Goal: Transaction & Acquisition: Purchase product/service

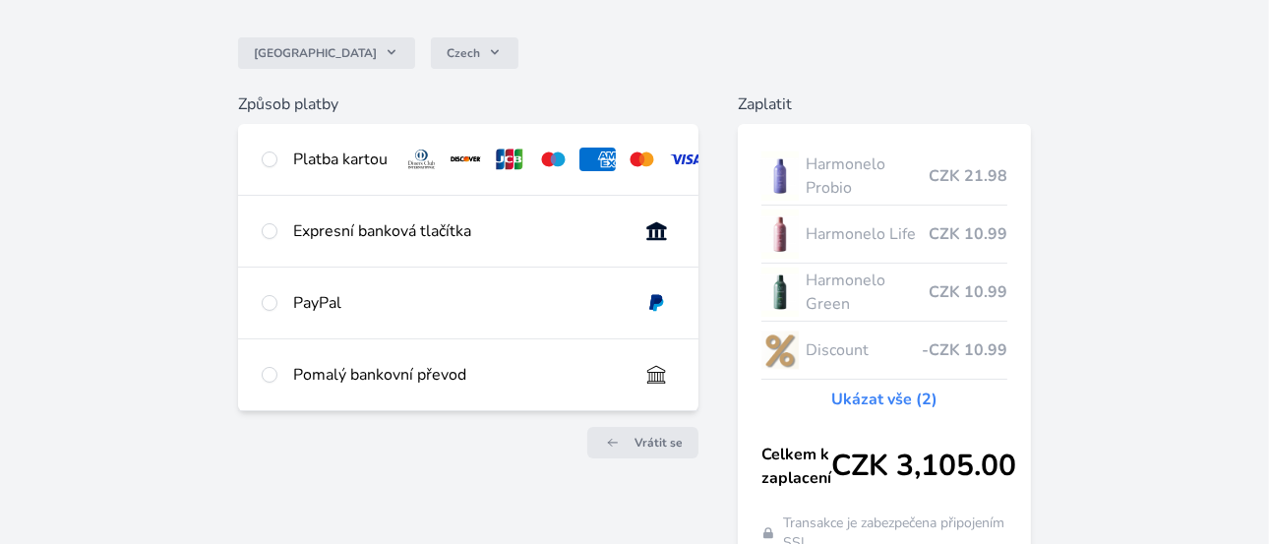
scroll to position [197, 0]
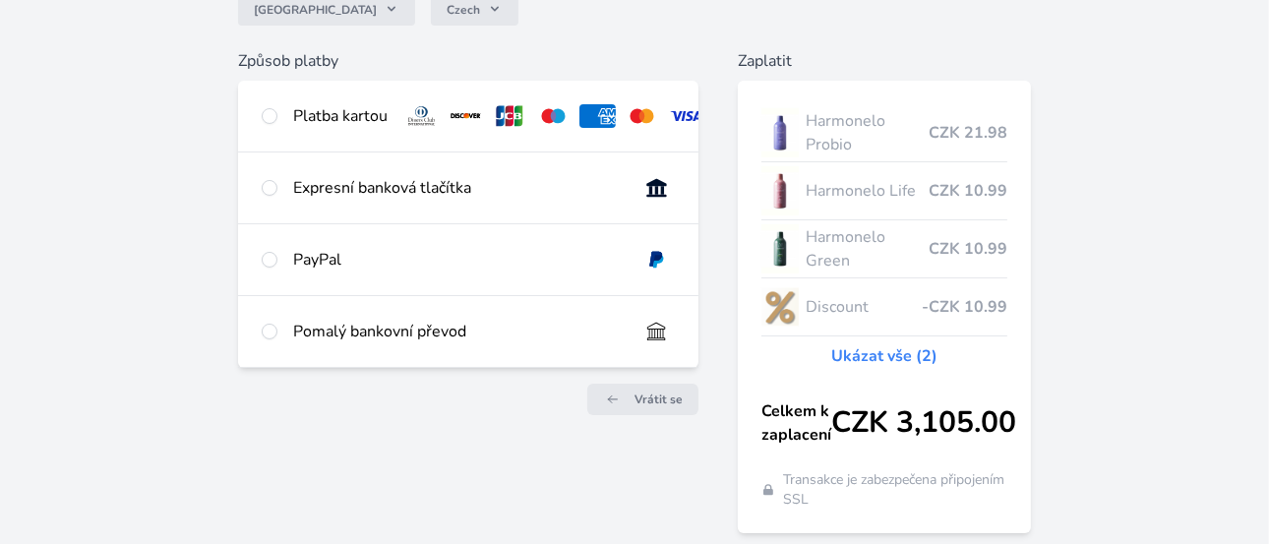
click at [554, 117] on img at bounding box center [553, 116] width 36 height 24
radio input "true"
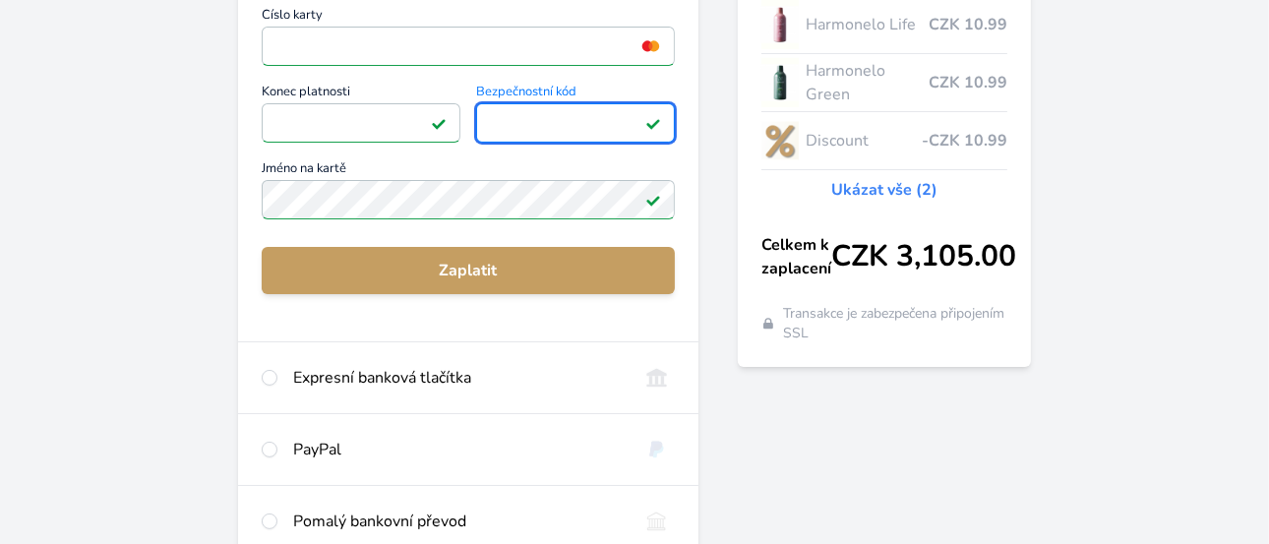
scroll to position [394, 0]
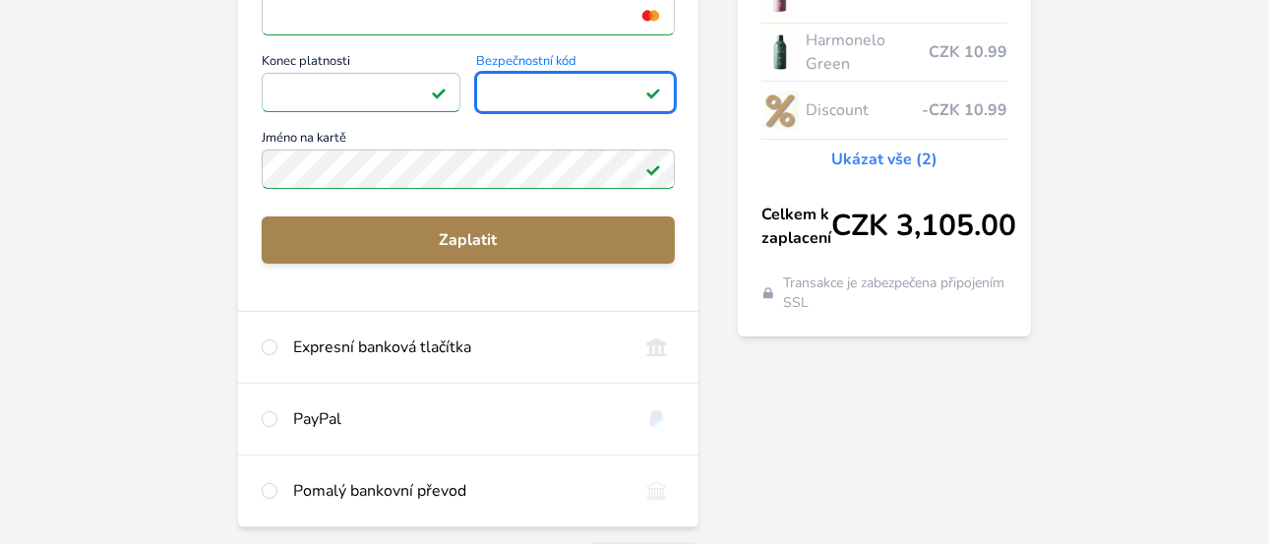
click at [476, 252] on span "Zaplatit" at bounding box center [468, 240] width 382 height 24
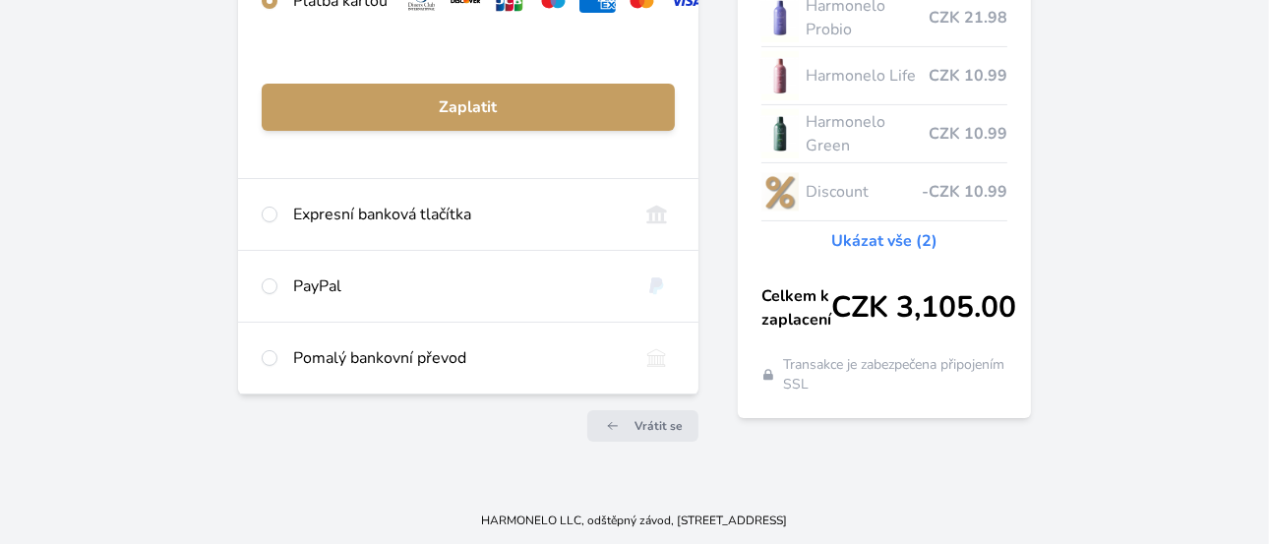
scroll to position [325, 0]
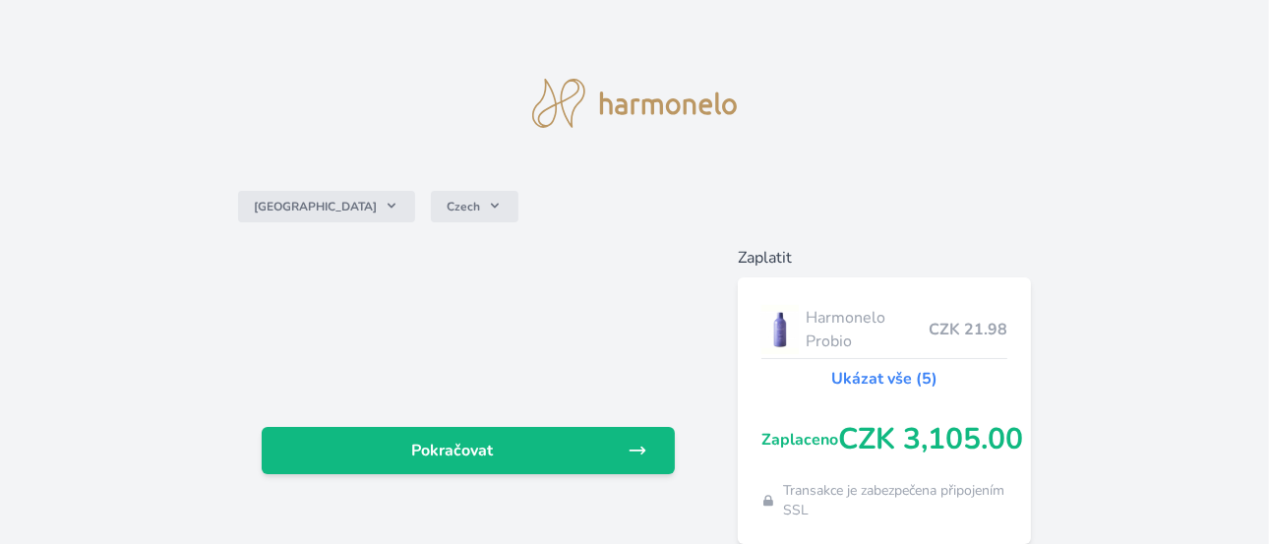
scroll to position [86, 0]
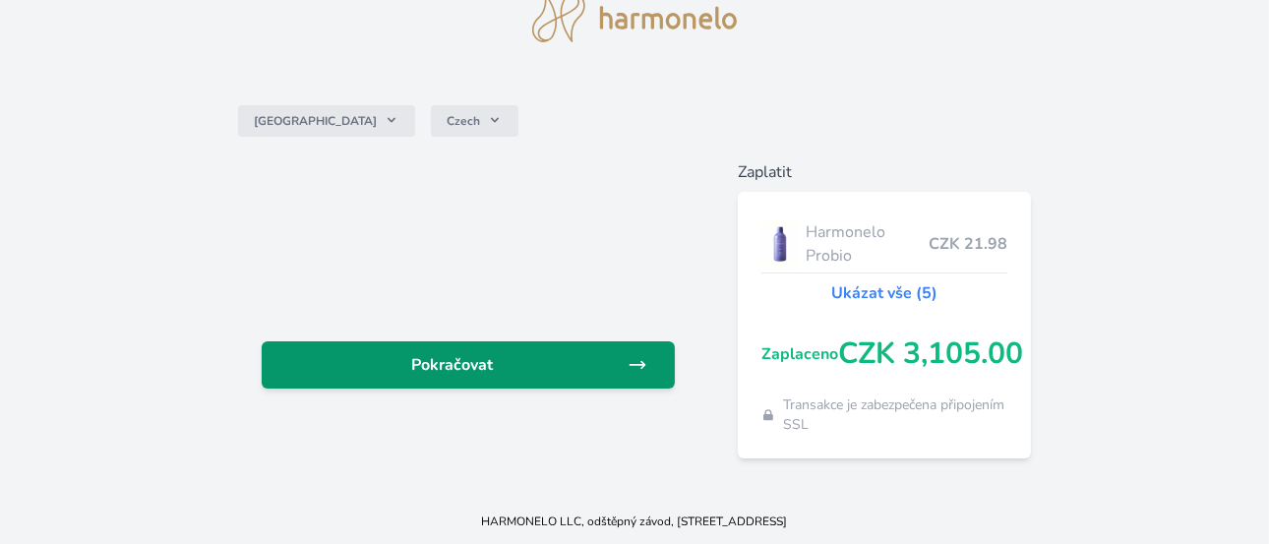
click at [641, 362] on icon at bounding box center [638, 365] width 20 height 20
